Goal: Navigation & Orientation: Find specific page/section

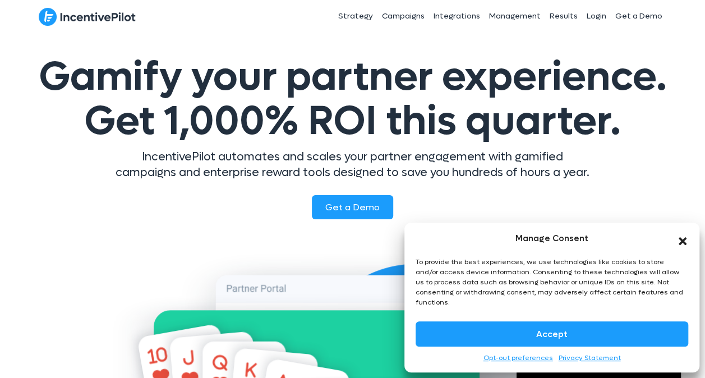
click at [683, 245] on icon "Close dialog" at bounding box center [682, 240] width 11 height 11
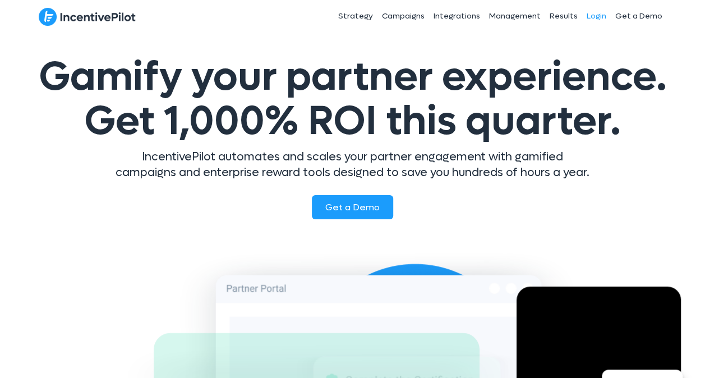
click at [598, 16] on link "Login" at bounding box center [595, 16] width 29 height 28
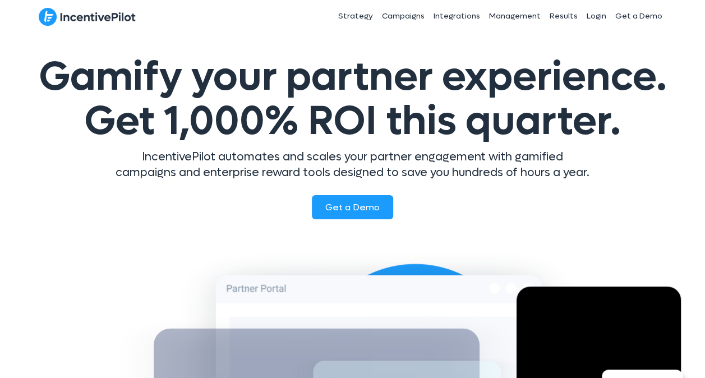
click at [111, 9] on img at bounding box center [87, 16] width 97 height 19
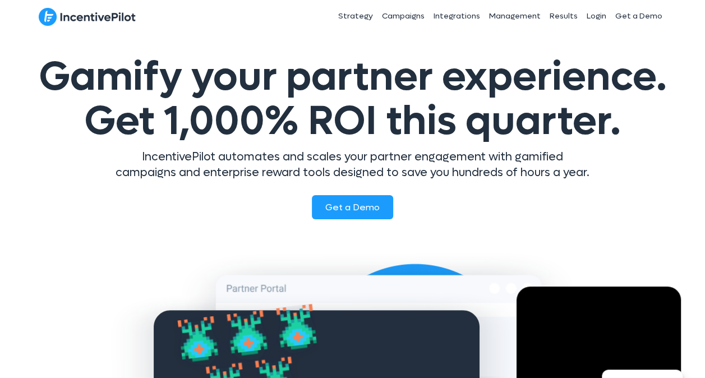
drag, startPoint x: 143, startPoint y: 17, endPoint x: 76, endPoint y: 23, distance: 67.5
click at [76, 23] on div at bounding box center [139, 16] width 201 height 20
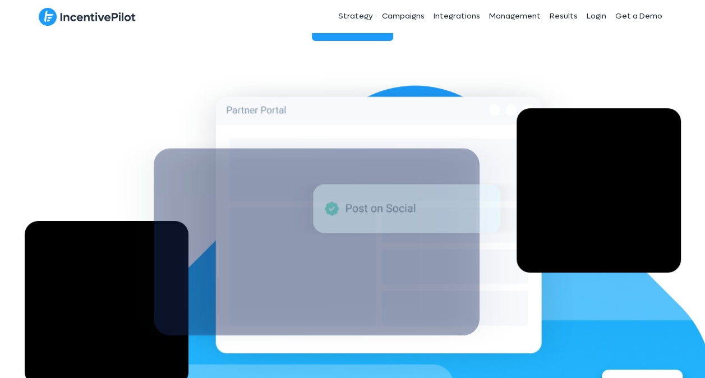
scroll to position [392, 0]
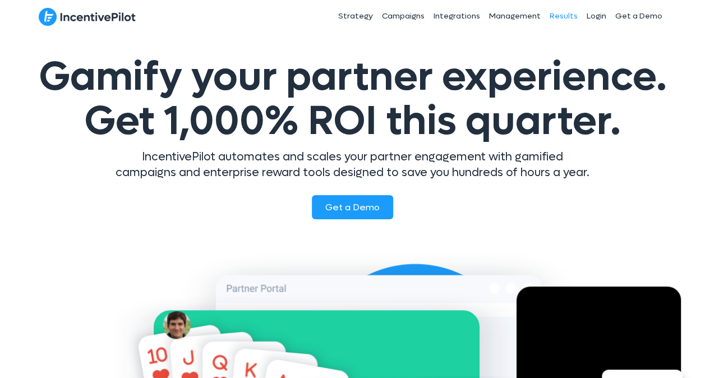
click at [562, 13] on link "Results" at bounding box center [562, 16] width 37 height 28
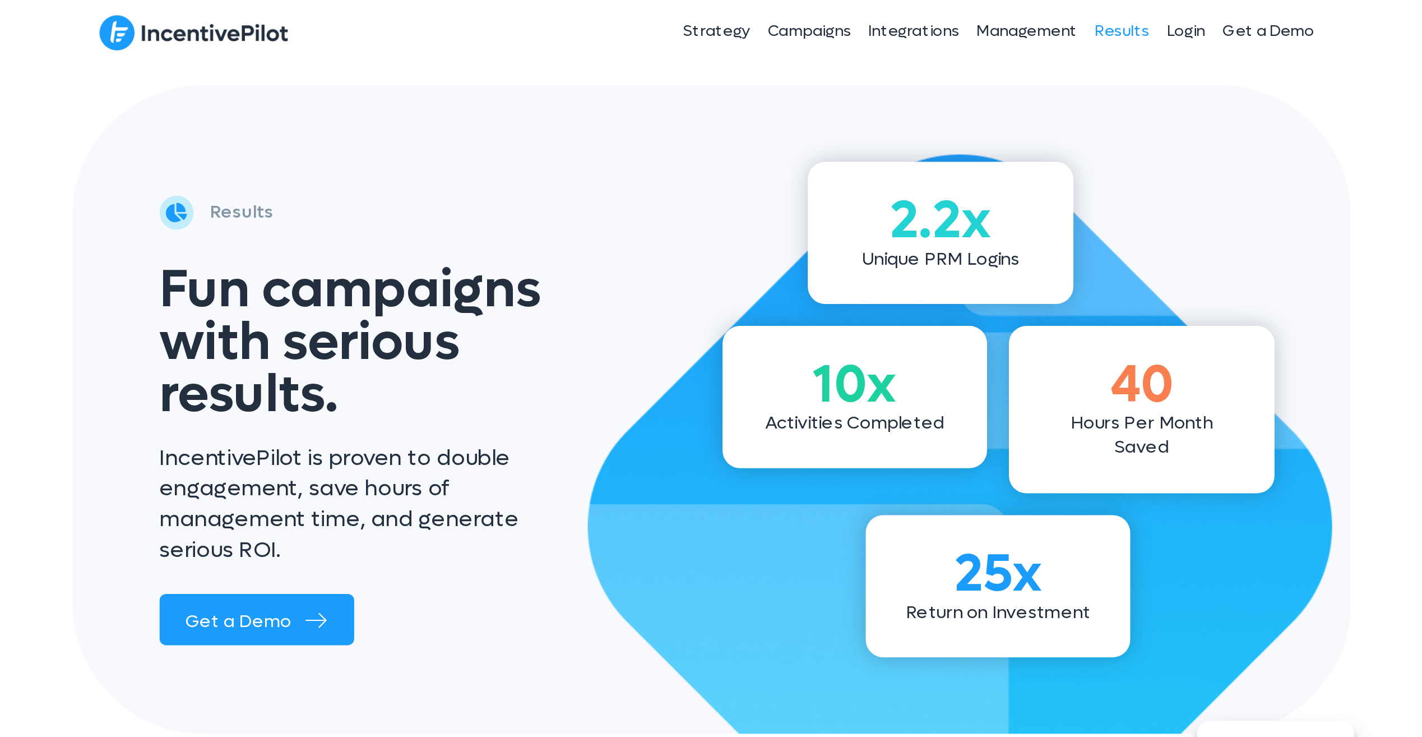
scroll to position [112, 0]
